Goal: Task Accomplishment & Management: Complete application form

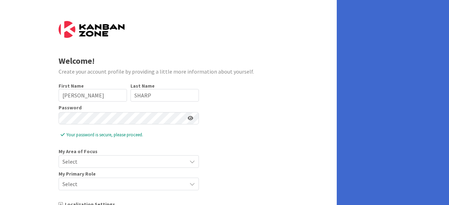
click at [292, 160] on div "Welcome! Create your account profile by providing a little more information abo…" at bounding box center [168, 135] width 337 height 271
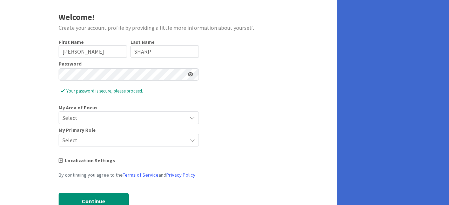
scroll to position [44, 0]
click at [194, 119] on icon at bounding box center [192, 118] width 6 height 6
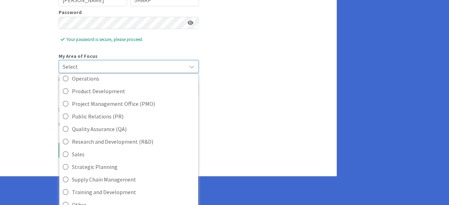
scroll to position [103, 0]
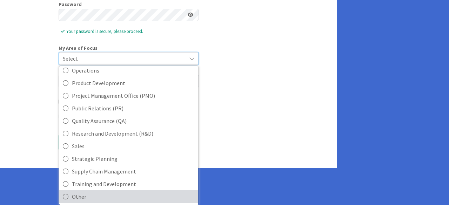
click at [65, 195] on icon at bounding box center [66, 196] width 6 height 11
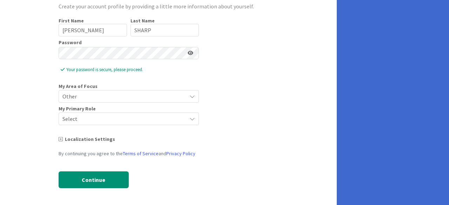
click at [190, 120] on icon at bounding box center [192, 119] width 6 height 6
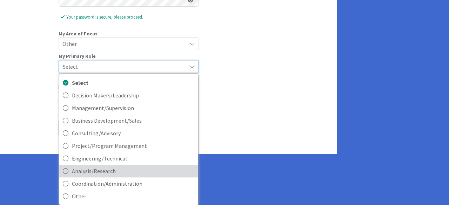
scroll to position [118, 0]
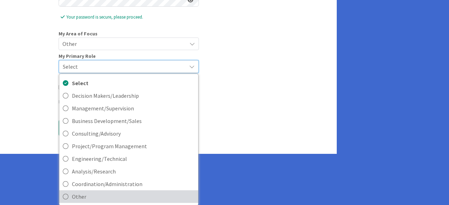
click at [65, 195] on icon at bounding box center [66, 196] width 6 height 11
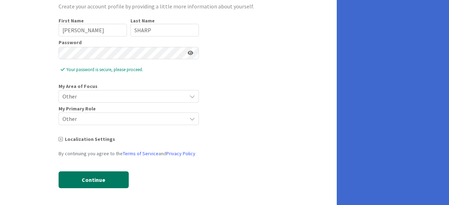
click at [89, 183] on button "Continue" at bounding box center [94, 179] width 70 height 17
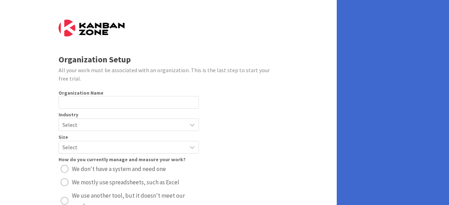
scroll to position [1, 0]
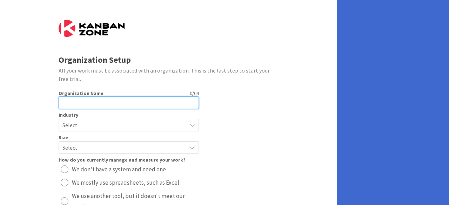
click at [79, 106] on input "text" at bounding box center [129, 102] width 140 height 13
drag, startPoint x: 79, startPoint y: 106, endPoint x: 72, endPoint y: 102, distance: 7.6
click at [72, 102] on input "text" at bounding box center [129, 102] width 140 height 13
type input "Central High School"
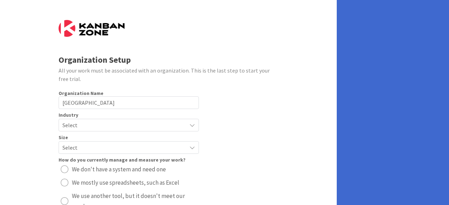
click at [154, 128] on span "Select" at bounding box center [122, 125] width 121 height 10
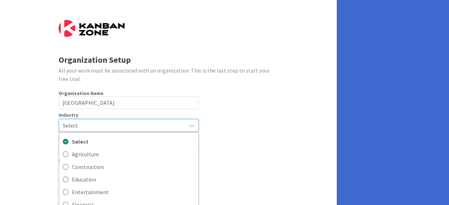
scroll to position [109, 0]
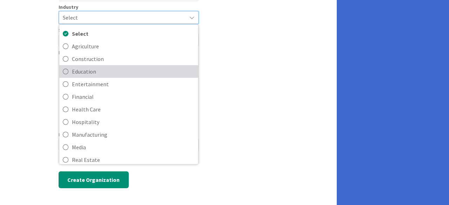
click at [65, 70] on icon at bounding box center [66, 71] width 6 height 11
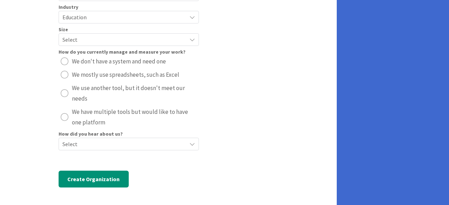
scroll to position [109, 0]
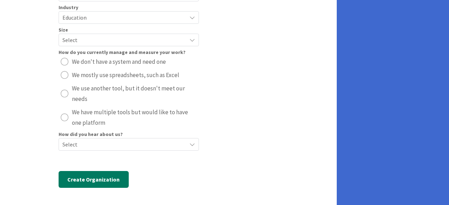
click at [88, 179] on button "Create Organization" at bounding box center [94, 179] width 70 height 17
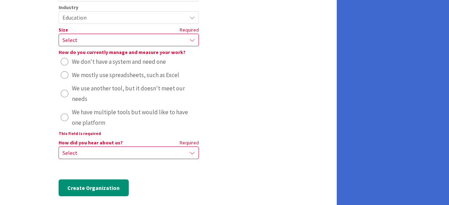
click at [189, 37] on icon at bounding box center [192, 40] width 6 height 6
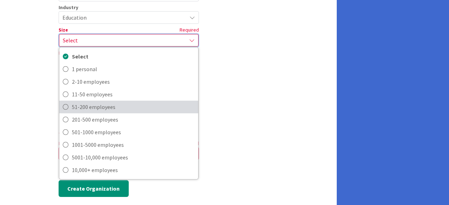
click at [66, 107] on icon at bounding box center [66, 107] width 6 height 11
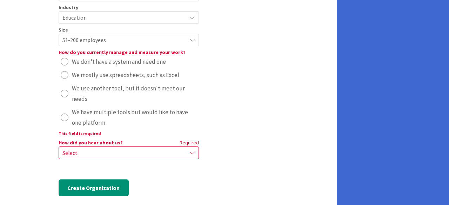
click at [65, 117] on div "radio" at bounding box center [65, 118] width 8 height 8
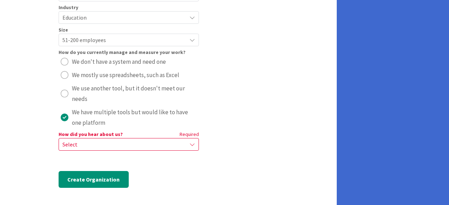
click at [83, 143] on span "Select" at bounding box center [122, 145] width 121 height 10
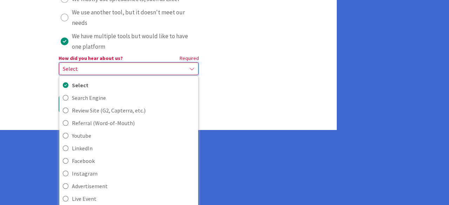
scroll to position [195, 0]
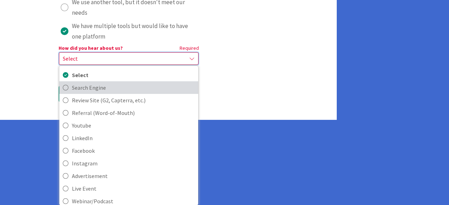
click at [66, 85] on icon at bounding box center [66, 87] width 6 height 11
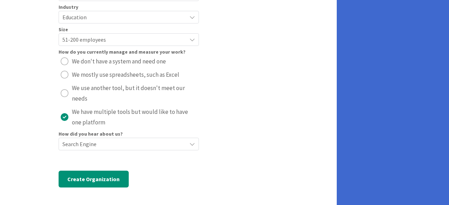
scroll to position [109, 0]
click at [122, 146] on span "Search Engine" at bounding box center [122, 145] width 121 height 10
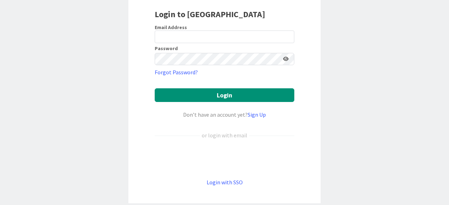
scroll to position [60, 0]
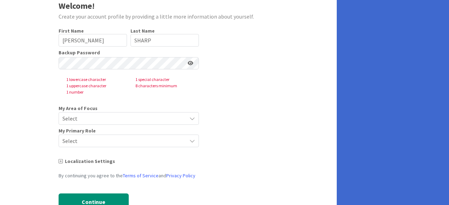
scroll to position [57, 0]
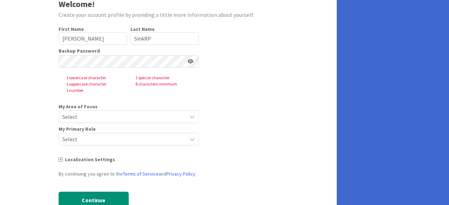
click at [96, 116] on span "Select" at bounding box center [122, 117] width 121 height 10
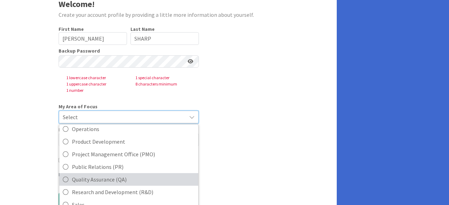
scroll to position [116, 0]
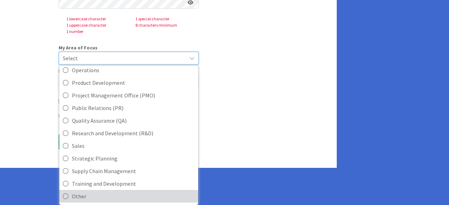
click at [83, 198] on span "Other" at bounding box center [133, 196] width 123 height 11
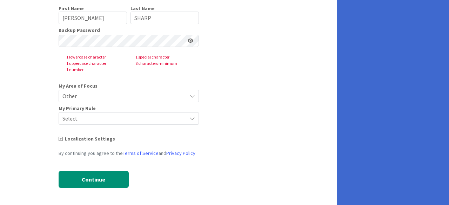
click at [104, 115] on span "Select" at bounding box center [122, 119] width 121 height 10
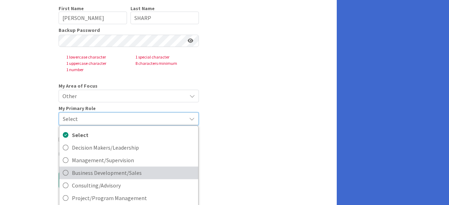
scroll to position [130, 0]
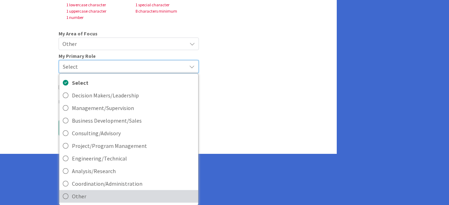
click at [80, 194] on span "Other" at bounding box center [133, 196] width 123 height 11
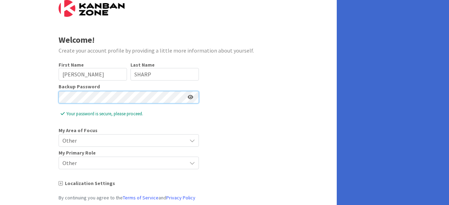
scroll to position [65, 0]
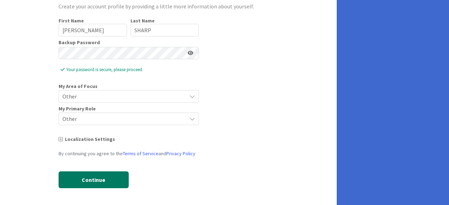
click at [103, 177] on button "Continue" at bounding box center [94, 179] width 70 height 17
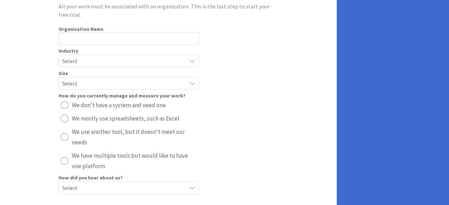
scroll to position [0, 0]
